Goal: Find contact information: Find contact information

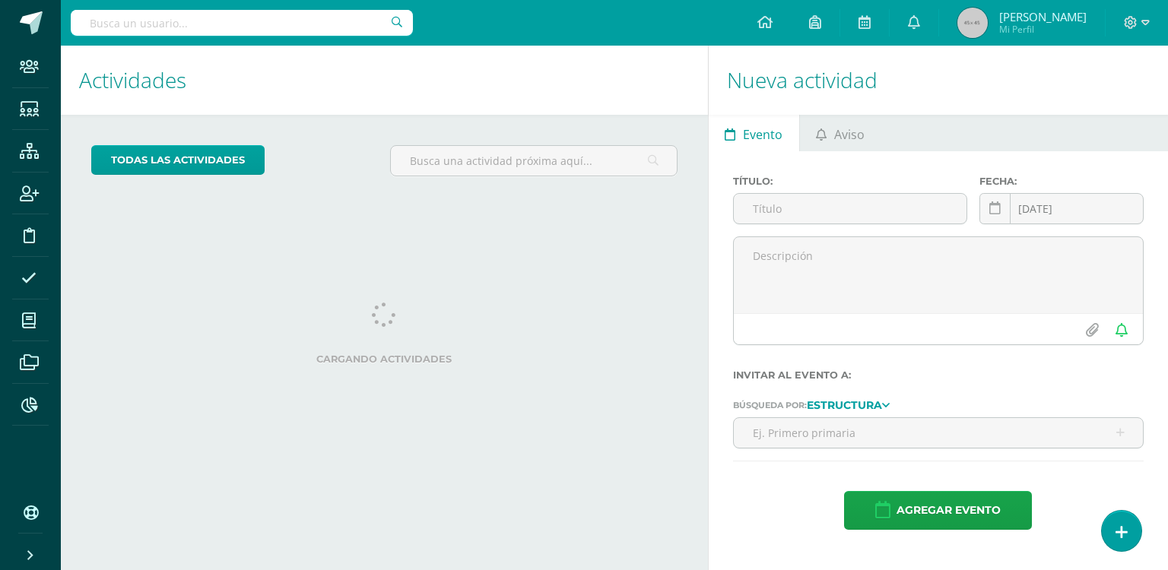
click at [206, 11] on input "text" at bounding box center [242, 23] width 342 height 26
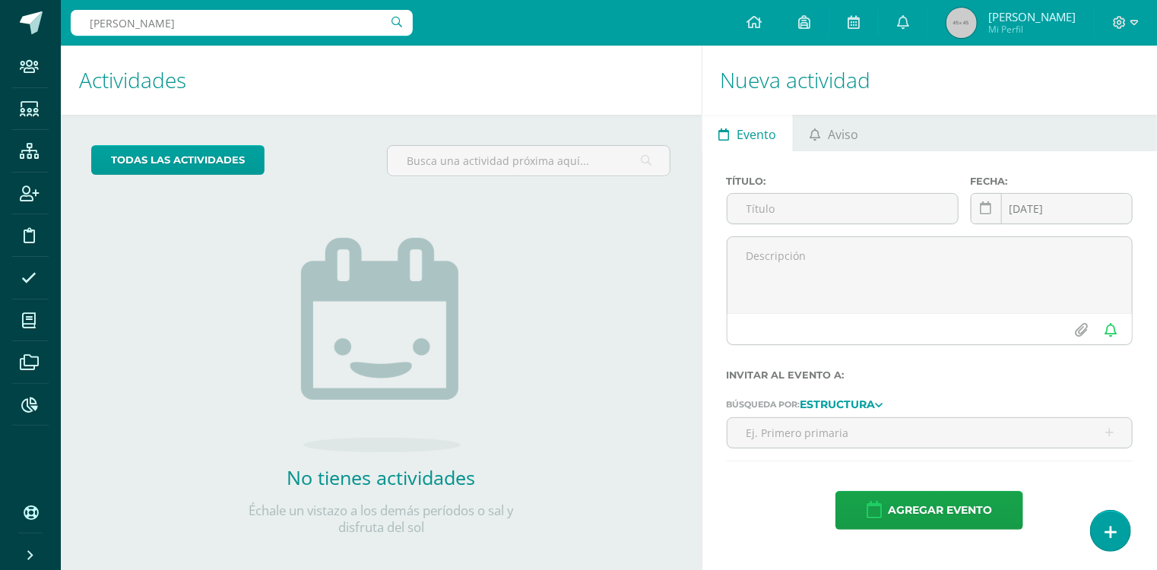
type input "kevin catalann"
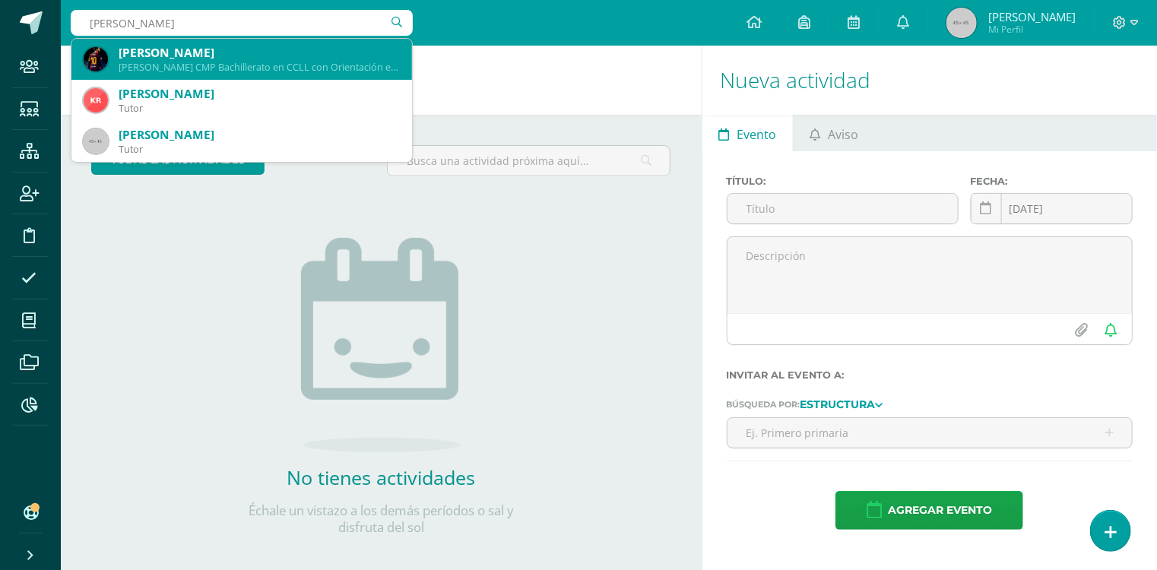
click at [232, 65] on div "Quinto Bachillerato CMP Bachillerato en CCLL con Orientación en Computación 25K…" at bounding box center [259, 67] width 281 height 13
click at [232, 65] on h1 "Actividades" at bounding box center [381, 80] width 604 height 69
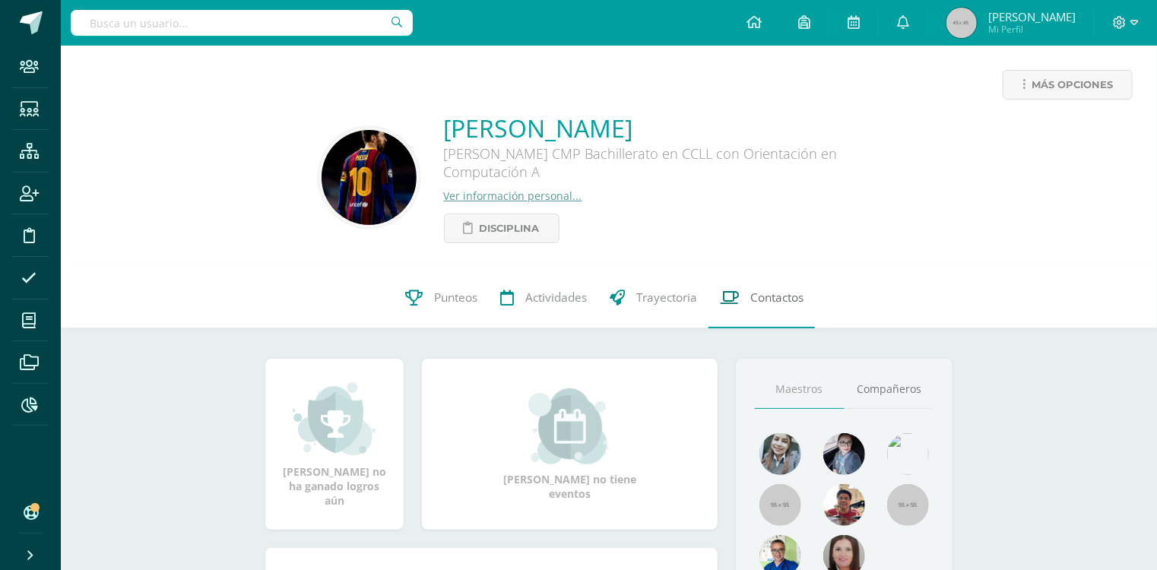
click at [772, 298] on span "Contactos" at bounding box center [776, 298] width 53 height 16
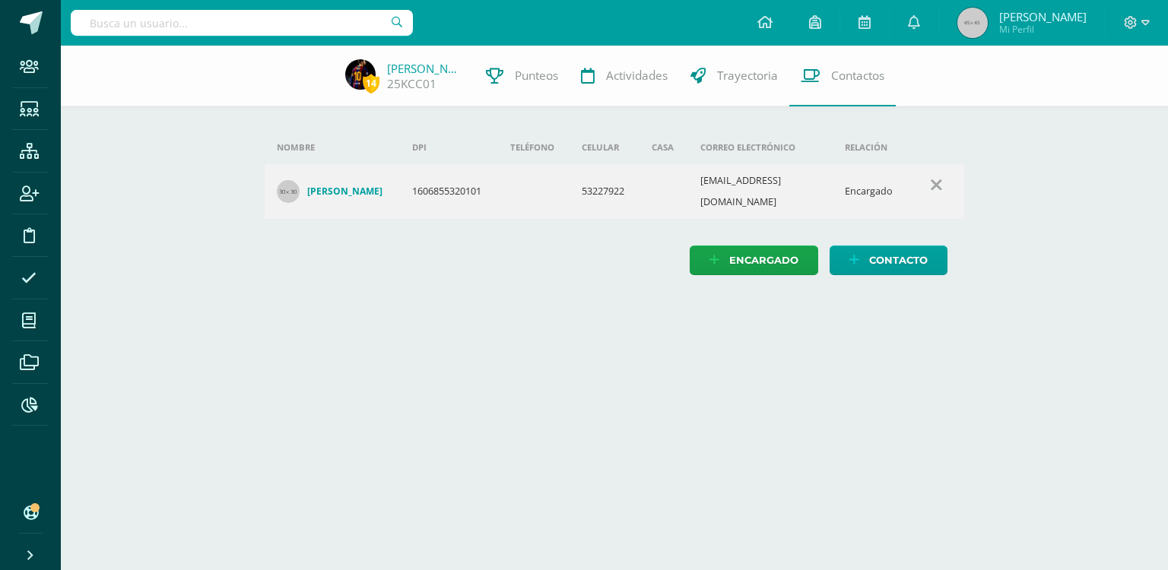
click at [353, 190] on h4 "Jessenia Arely Catalán Pineda" at bounding box center [344, 191] width 75 height 12
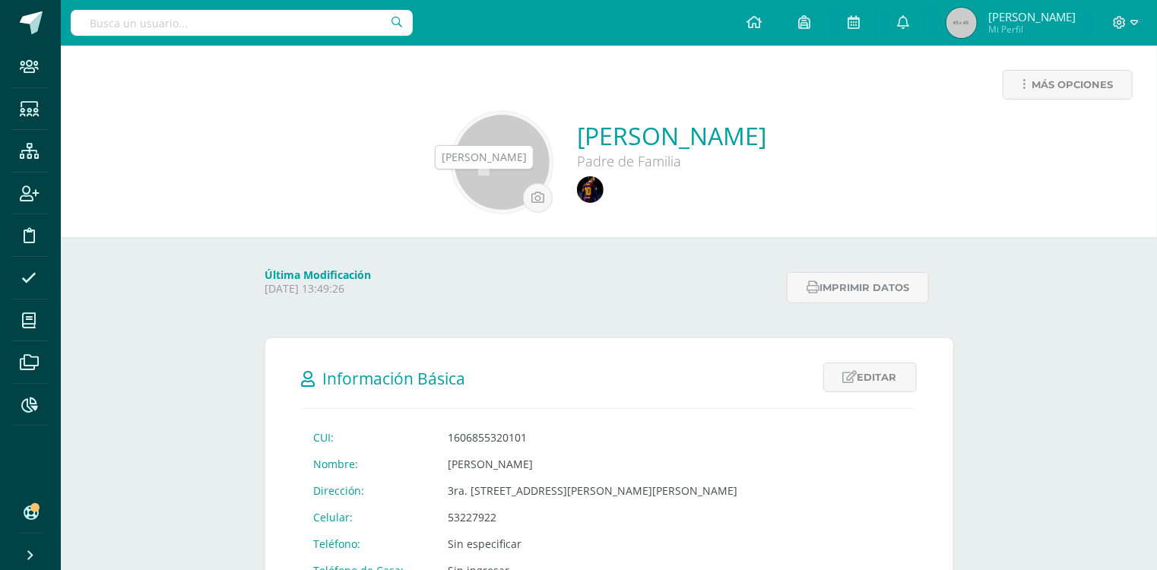
click at [577, 188] on img at bounding box center [590, 189] width 27 height 27
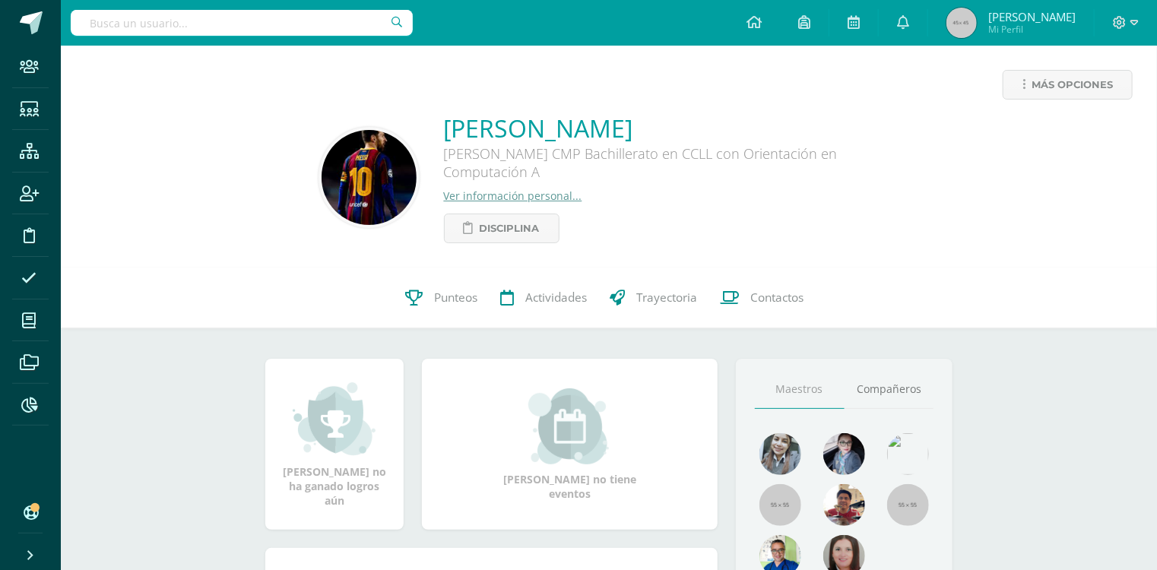
click at [510, 198] on link "Ver información personal..." at bounding box center [513, 196] width 138 height 14
